Goal: Task Accomplishment & Management: Complete application form

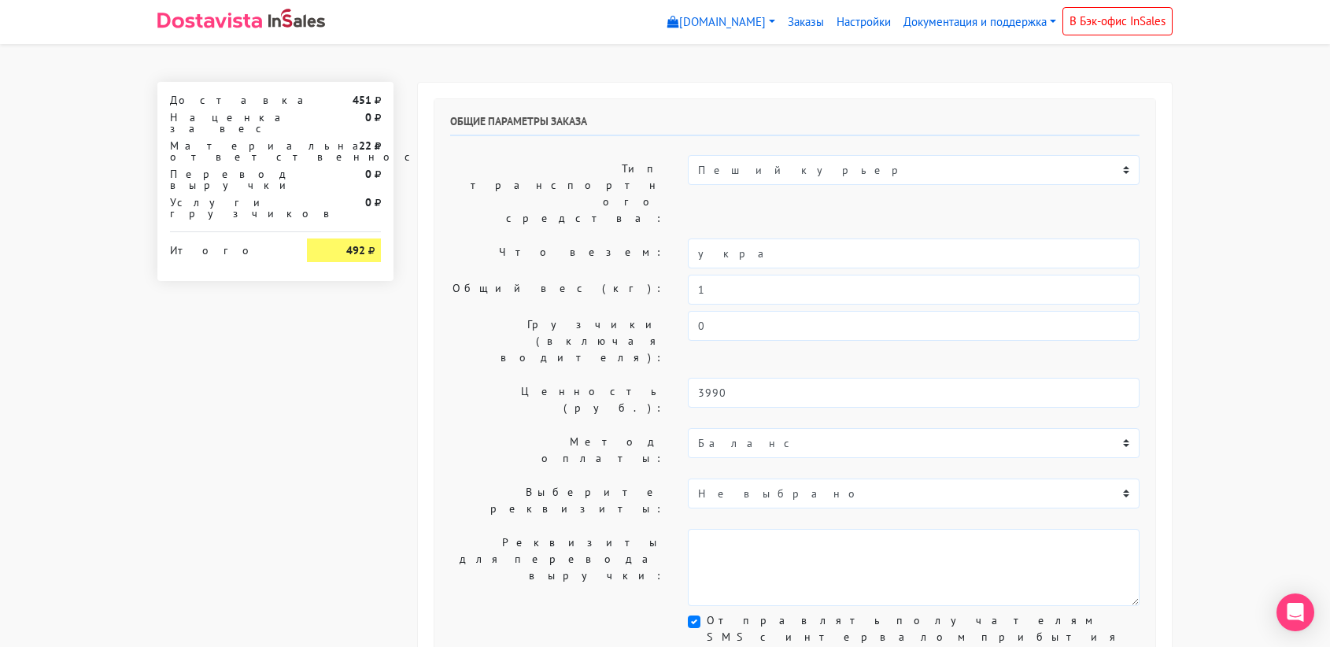
select select "11:00"
select select "21:00"
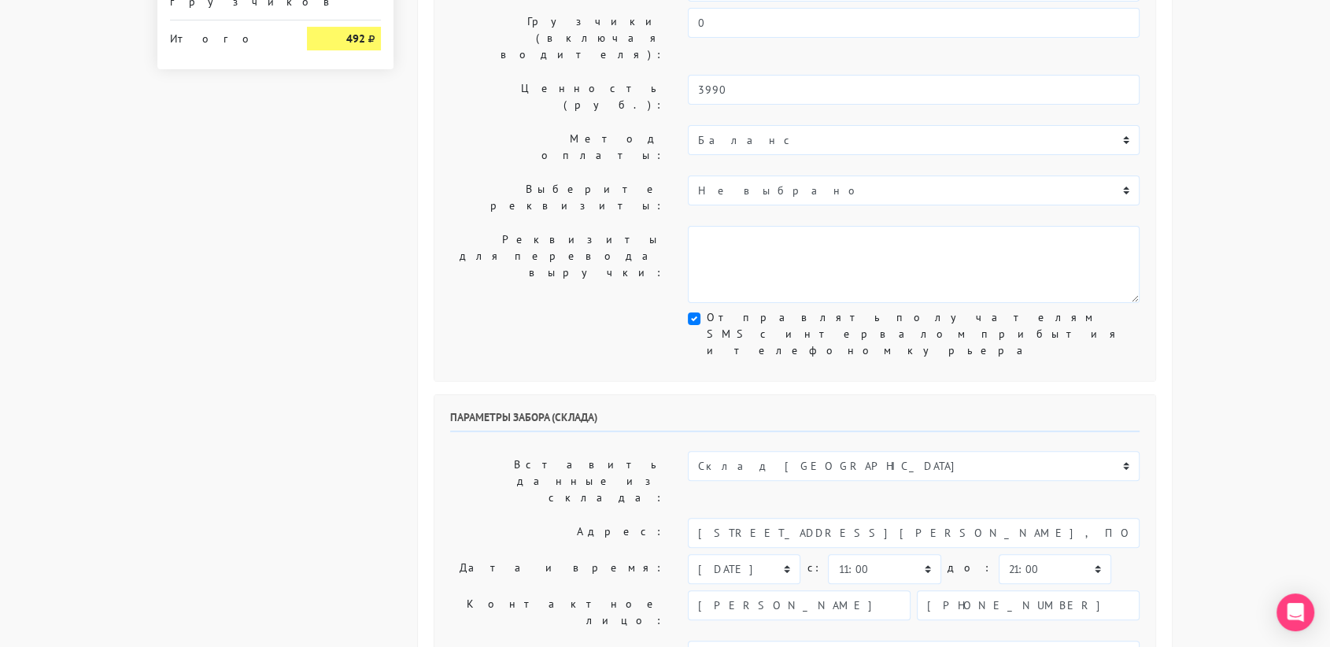
scroll to position [308, 0]
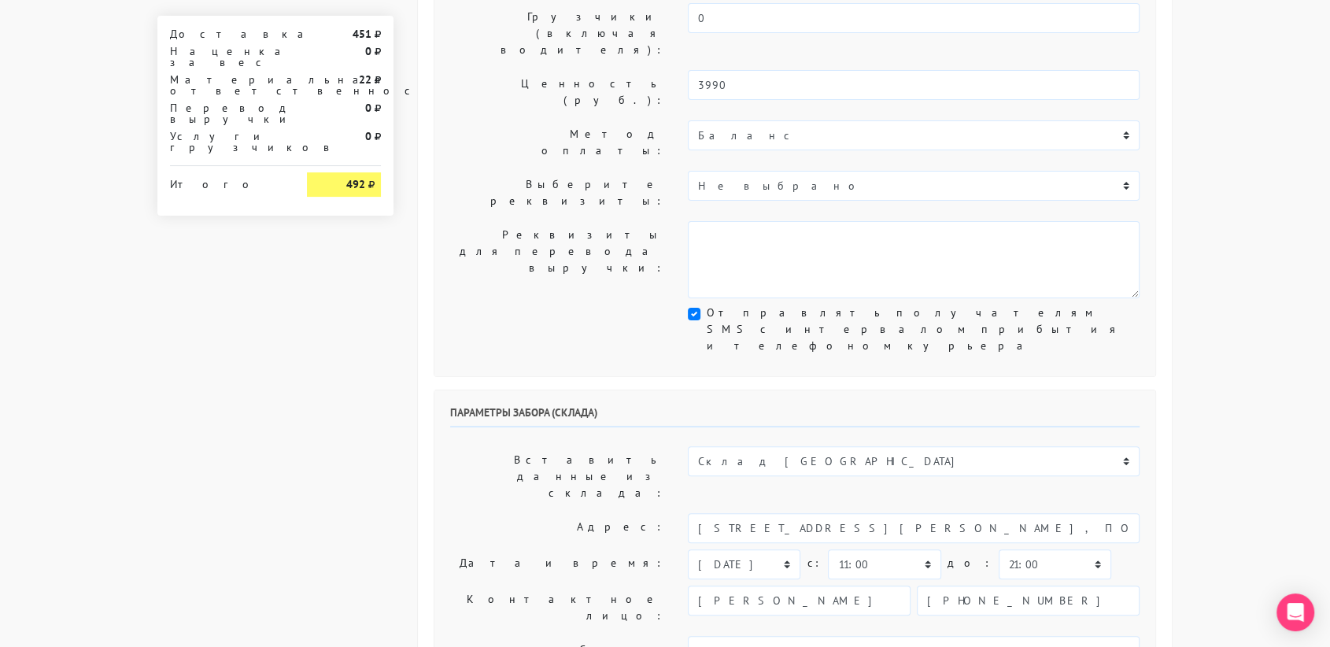
type input "украшение"
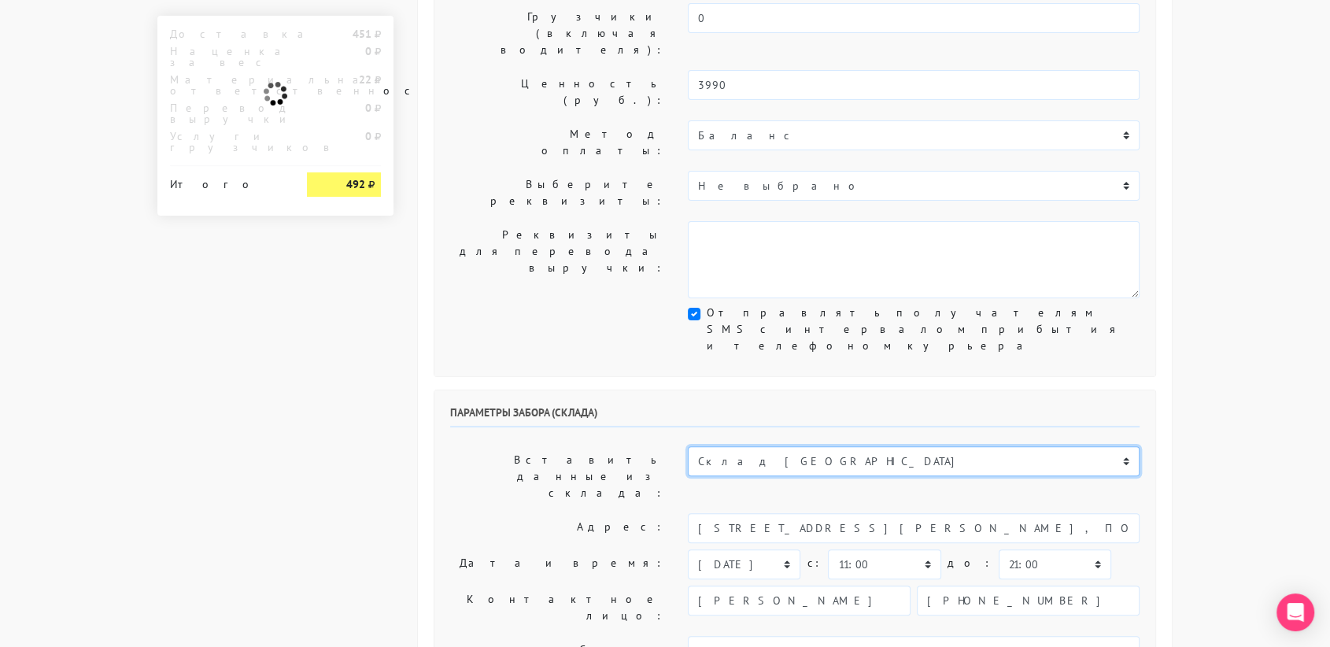
click at [830, 446] on select "Склад [GEOGRAPHIC_DATA] Склад [GEOGRAPHIC_DATA] [GEOGRAPHIC_DATA][PERSON_NAME] …" at bounding box center [914, 461] width 452 height 30
select select "1019"
click at [688, 446] on select "Склад [GEOGRAPHIC_DATA] Склад [GEOGRAPHIC_DATA] [GEOGRAPHIC_DATA][PERSON_NAME] …" at bounding box center [914, 461] width 452 height 30
type input "[STREET_ADDRESS][PERSON_NAME]"
type input "89251806702"
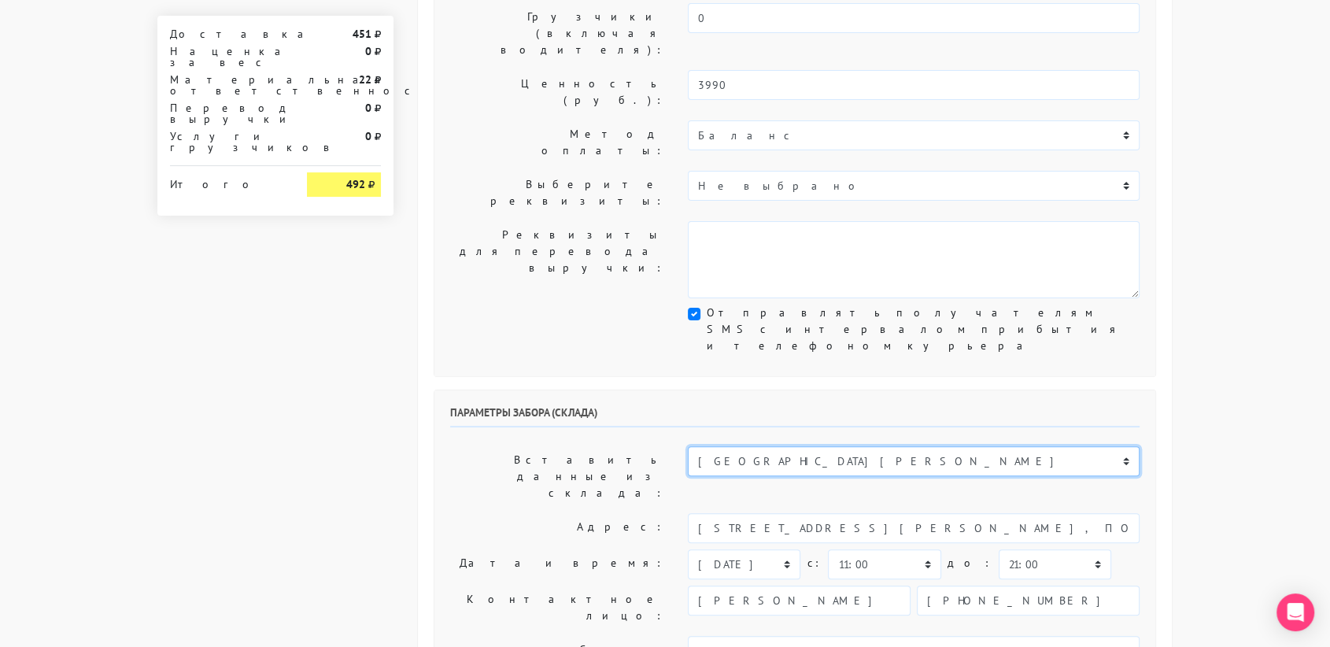
type textarea "Магазин серебряных украшений SBLESKOM (вход со стороны [GEOGRAPHIC_DATA])"
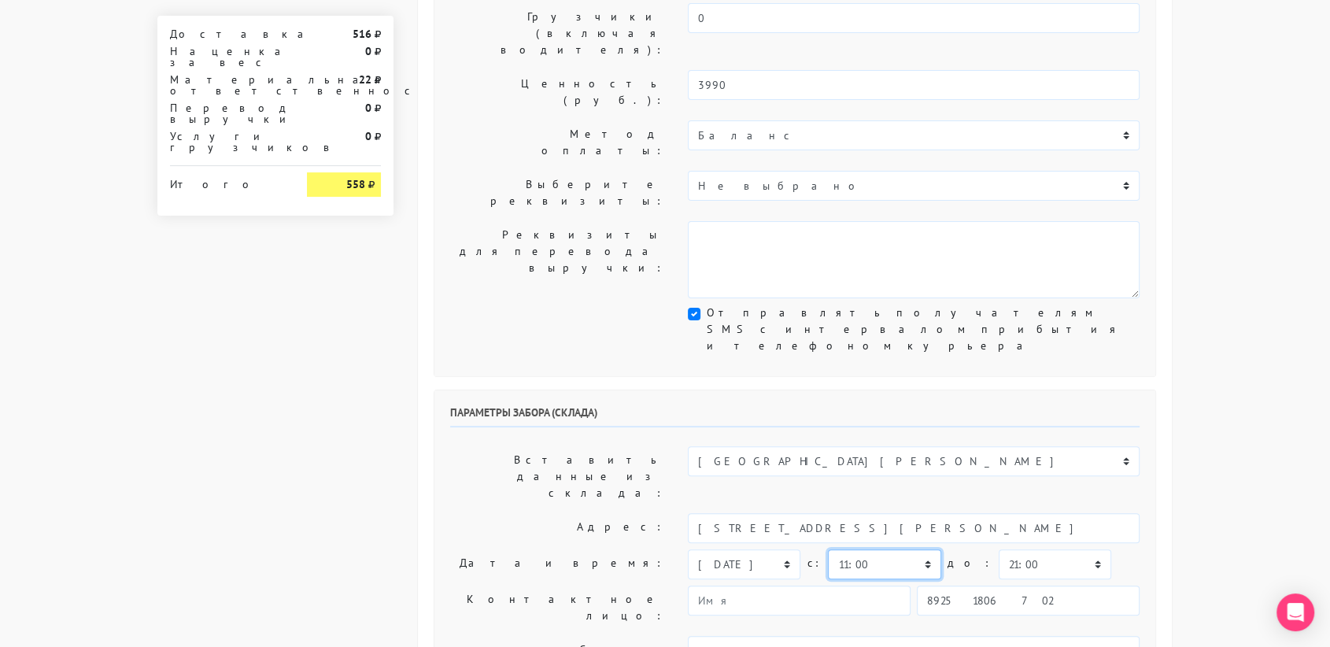
click at [865, 549] on select "00:00 00:30 01:00 01:30 02:00 02:30 03:00 03:30 04:00 04:30 05:00 05:30 06:00 0…" at bounding box center [884, 564] width 113 height 30
select select "10:30"
click at [828, 549] on select "00:00 00:30 01:00 01:30 02:00 02:30 03:00 03:30 04:00 04:30 05:00 05:30 06:00 0…" at bounding box center [884, 564] width 113 height 30
click at [1001, 549] on select "00:00 00:30 01:00 01:30 02:00 02:30 03:00 03:30 04:00 04:30 05:00 05:30 06:00 0…" at bounding box center [1055, 564] width 113 height 30
select select "11:00"
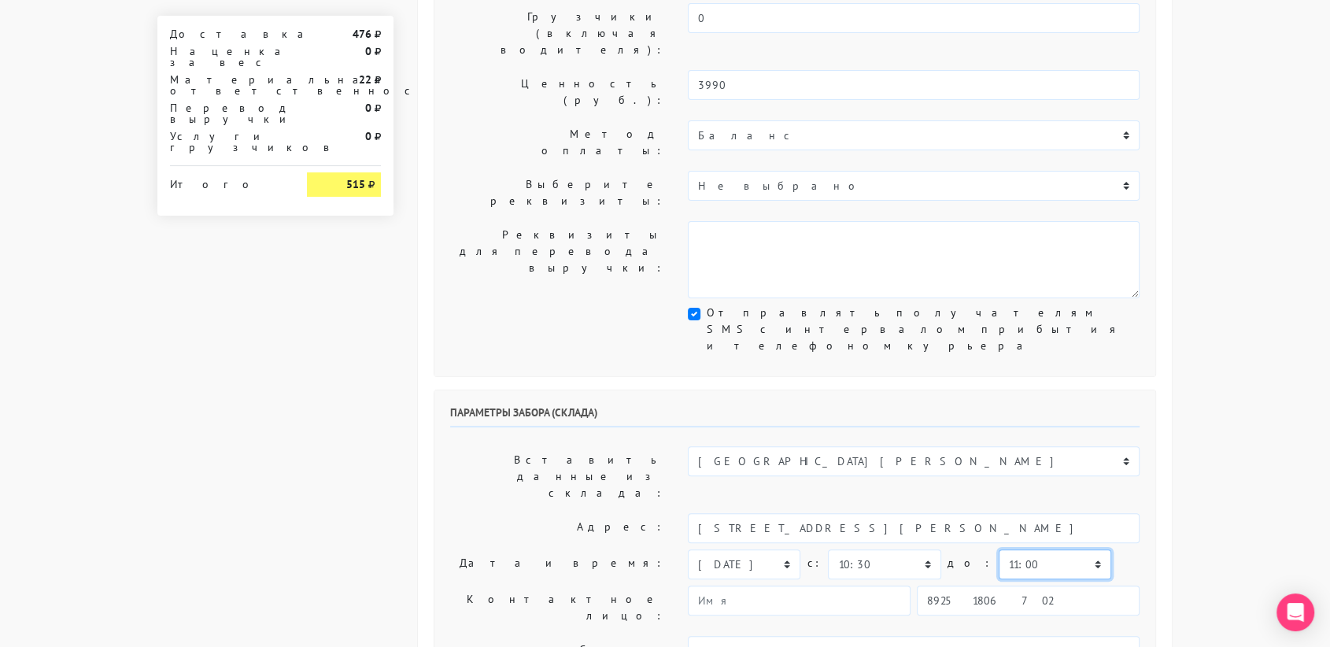
click at [999, 549] on select "00:00 00:30 01:00 01:30 02:00 02:30 03:00 03:30 04:00 04:30 05:00 05:30 06:00 0…" at bounding box center [1055, 564] width 113 height 30
click at [1022, 586] on input "89251806702" at bounding box center [1028, 601] width 223 height 30
type input "9234448187"
type input "[PERSON_NAME]"
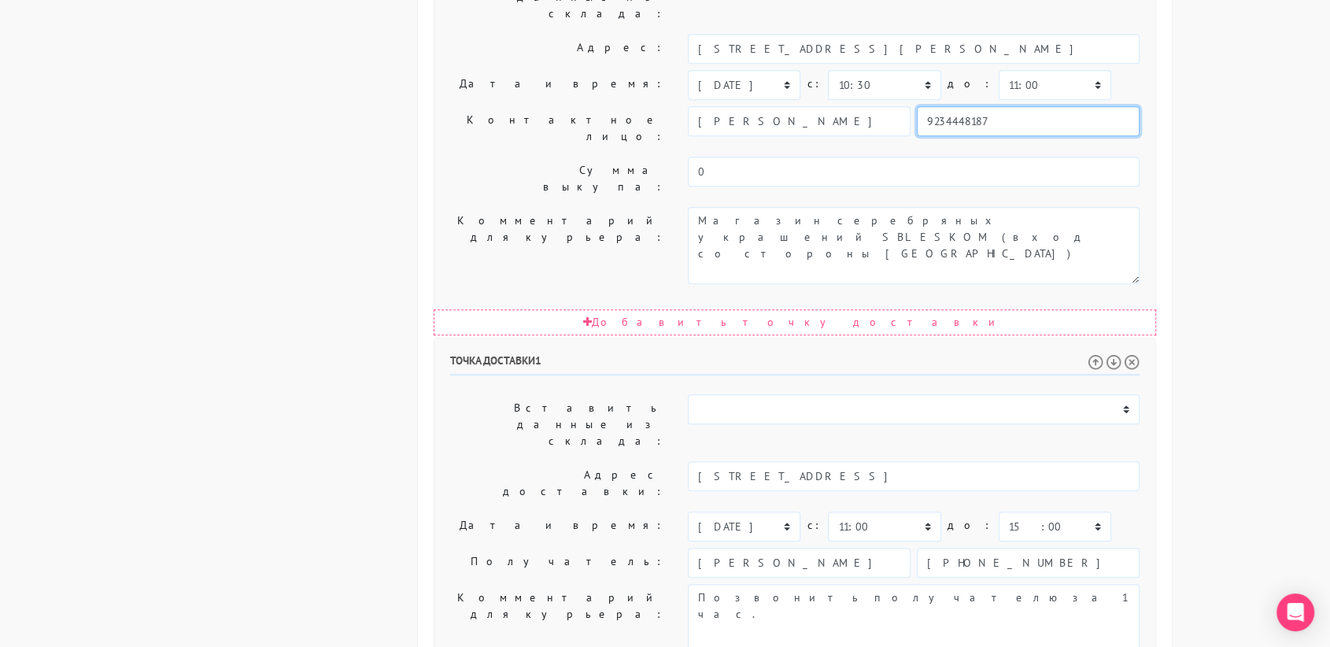
scroll to position [802, 0]
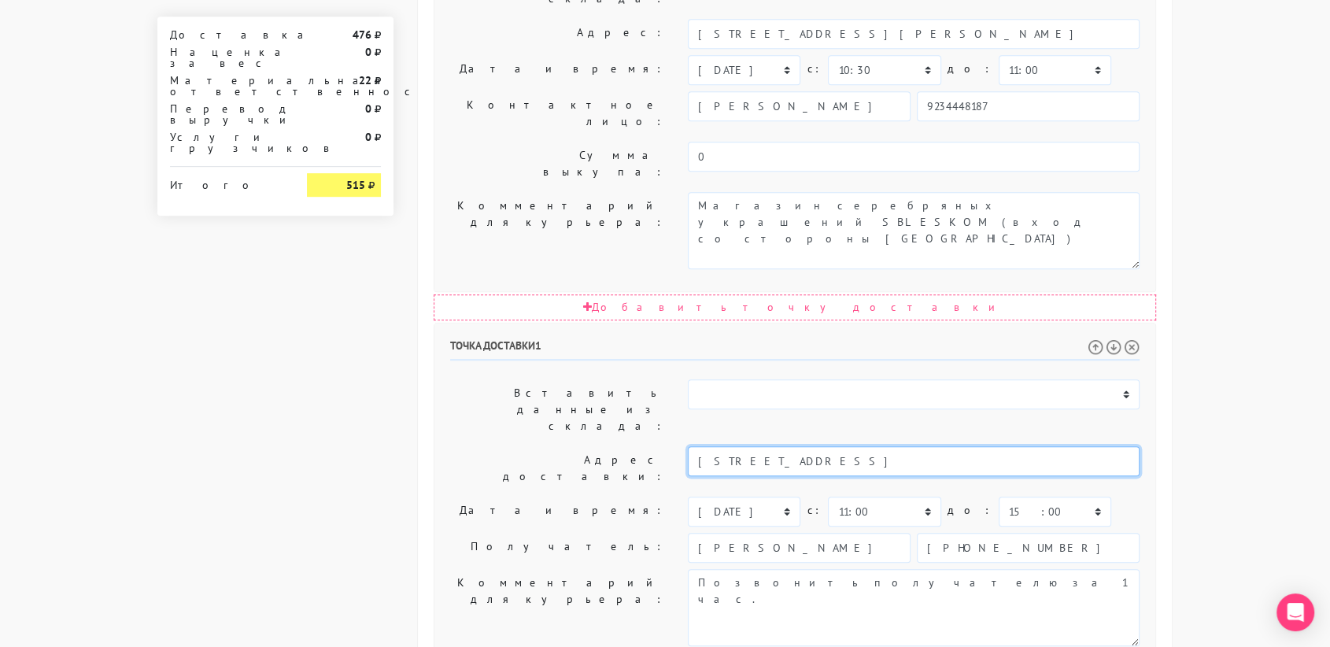
click at [885, 446] on input "[STREET_ADDRESS]" at bounding box center [914, 461] width 452 height 30
type input "[STREET_ADDRESS]"
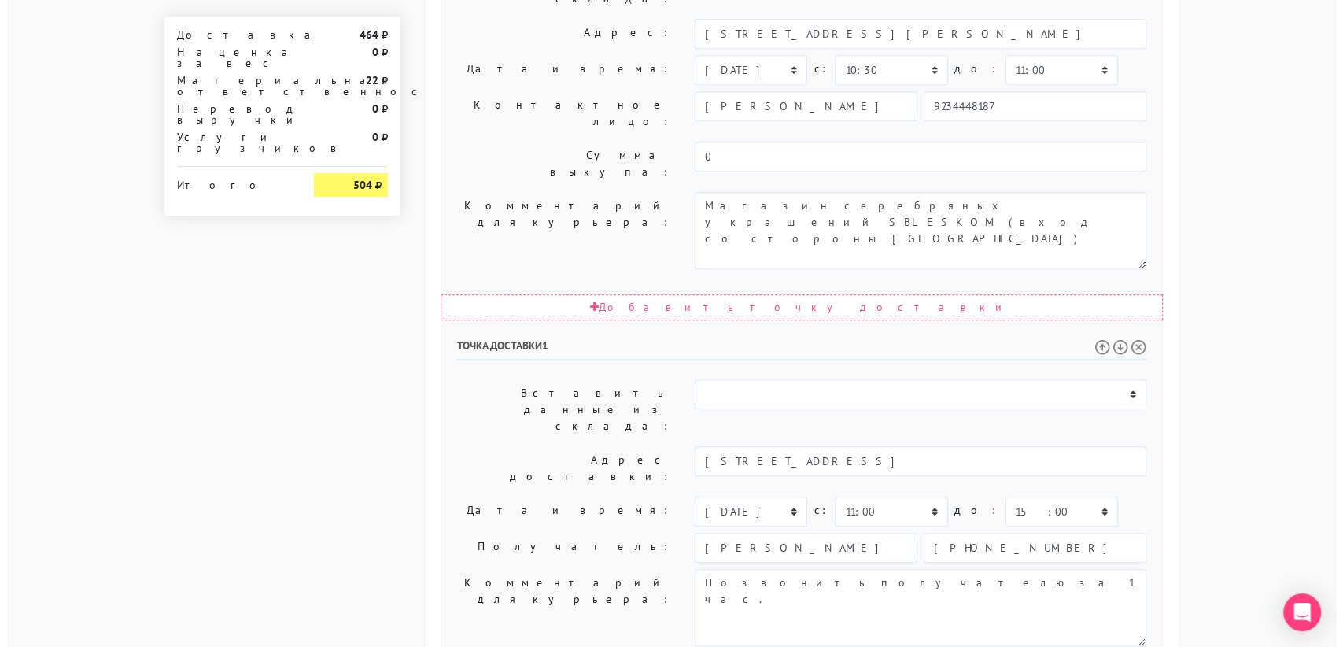
scroll to position [0, 0]
